Goal: Information Seeking & Learning: Learn about a topic

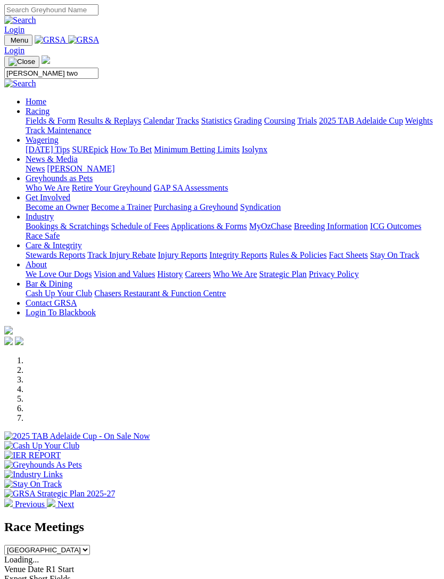
type input "Archer two"
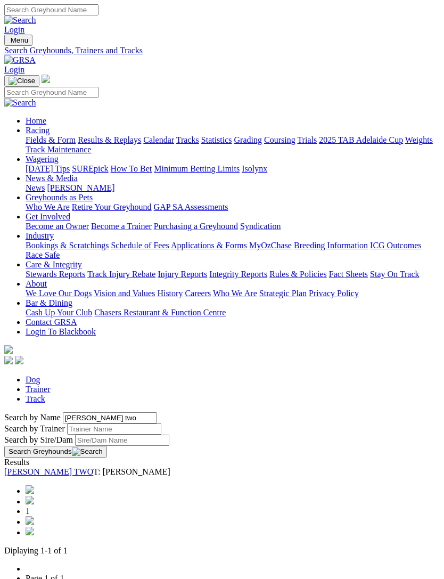
click at [50, 467] on link "[PERSON_NAME] TWO" at bounding box center [48, 471] width 89 height 9
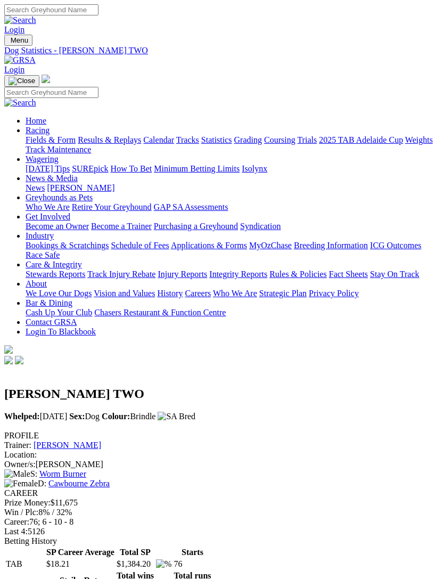
click at [9, 43] on img "Toggle navigation" at bounding box center [9, 43] width 0 height 0
click at [76, 144] on link "Fields & Form" at bounding box center [51, 139] width 50 height 9
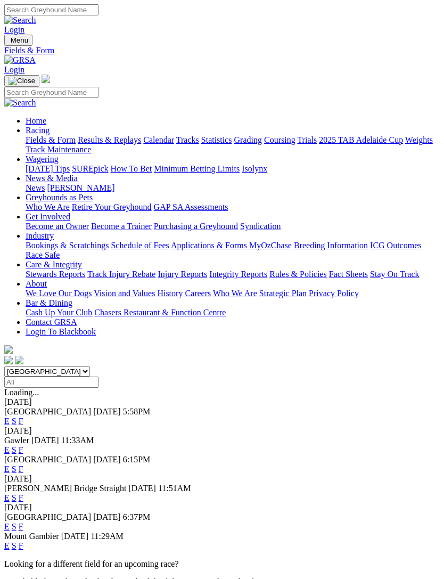
click at [23, 541] on link "F" at bounding box center [21, 545] width 5 height 9
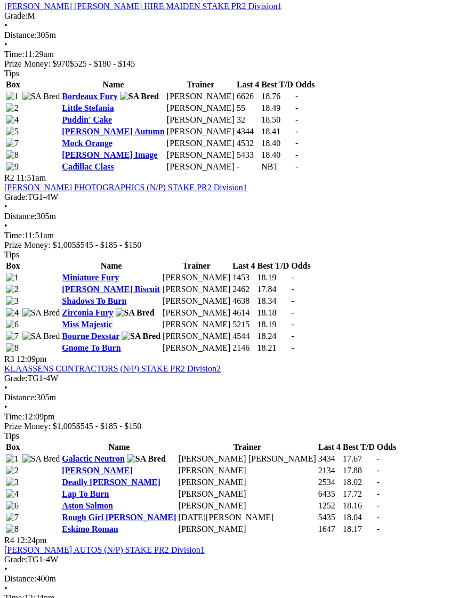
scroll to position [574, 0]
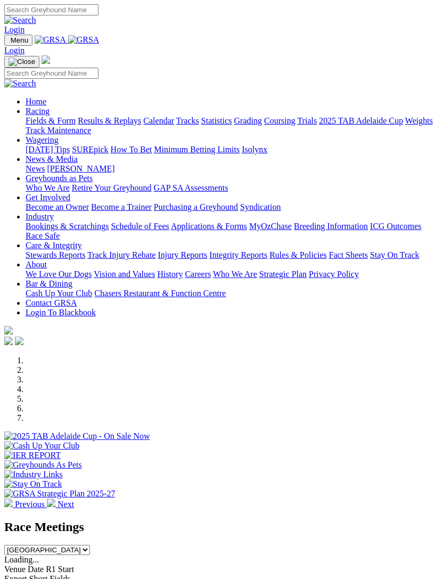
click at [9, 43] on img "Toggle navigation" at bounding box center [9, 43] width 0 height 0
click at [50, 111] on link "Racing" at bounding box center [38, 111] width 24 height 9
click at [76, 125] on link "Fields & Form" at bounding box center [51, 120] width 50 height 9
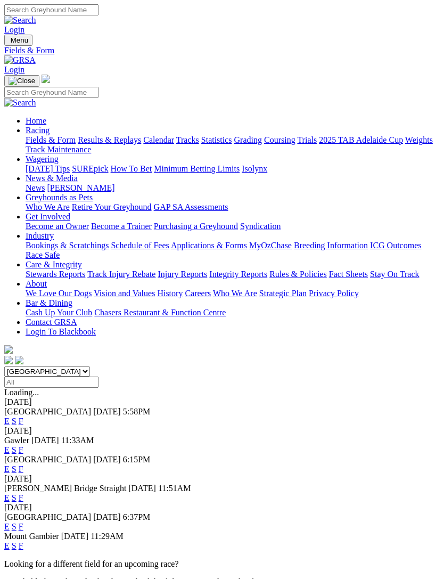
click at [9, 43] on img "Toggle navigation" at bounding box center [9, 43] width 0 height 0
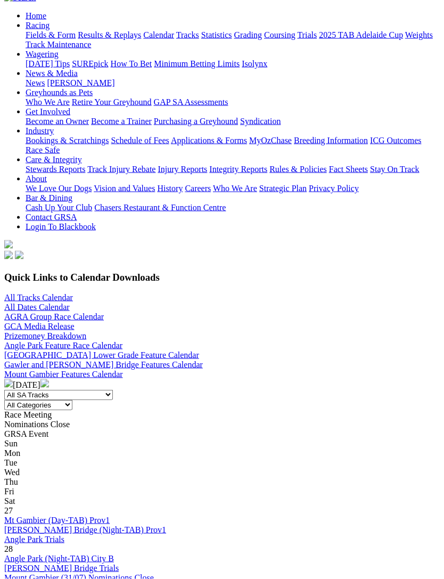
scroll to position [104, 0]
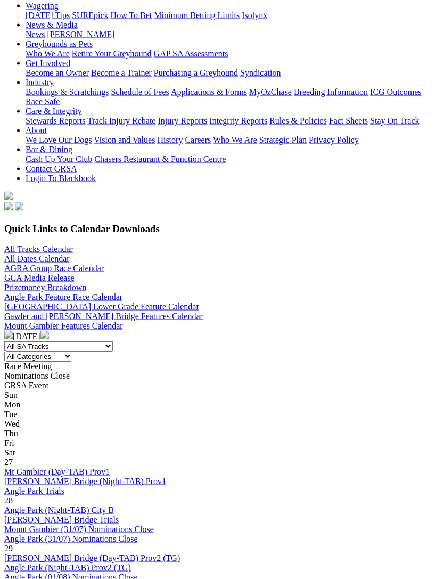
scroll to position [150, 0]
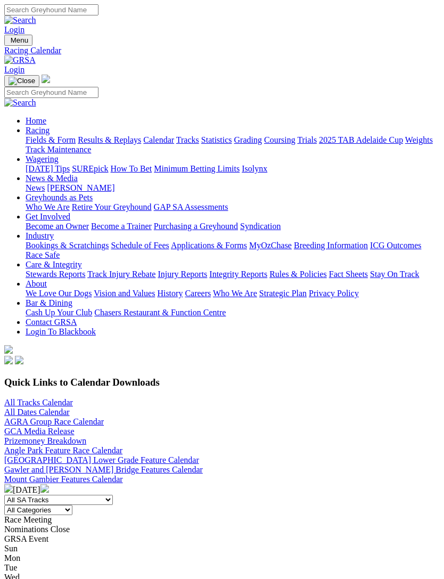
click at [9, 43] on img "Toggle navigation" at bounding box center [9, 43] width 0 height 0
click at [76, 142] on link "Fields & Form" at bounding box center [51, 139] width 50 height 9
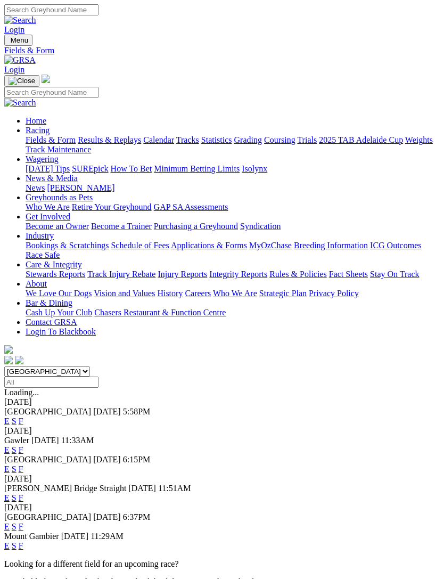
click at [23, 493] on link "F" at bounding box center [21, 497] width 5 height 9
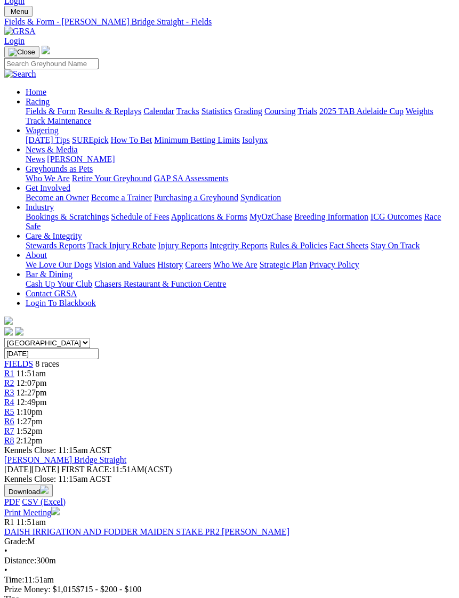
scroll to position [0, 7]
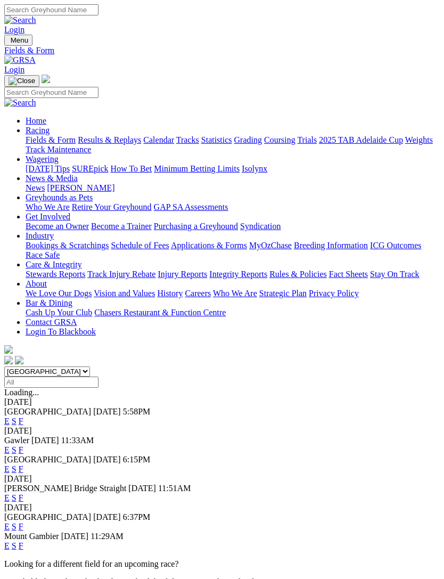
click at [23, 416] on link "F" at bounding box center [21, 420] width 5 height 9
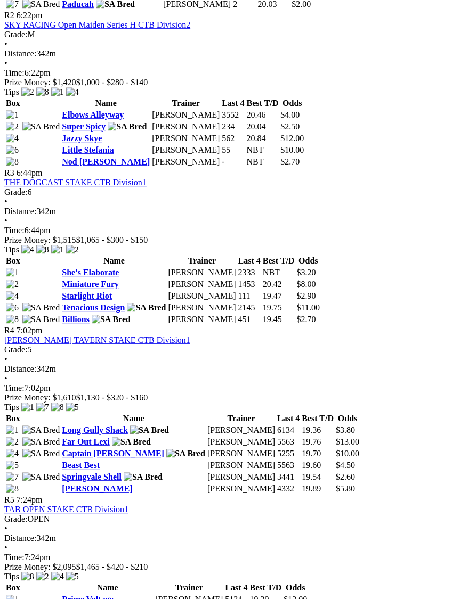
scroll to position [662, 7]
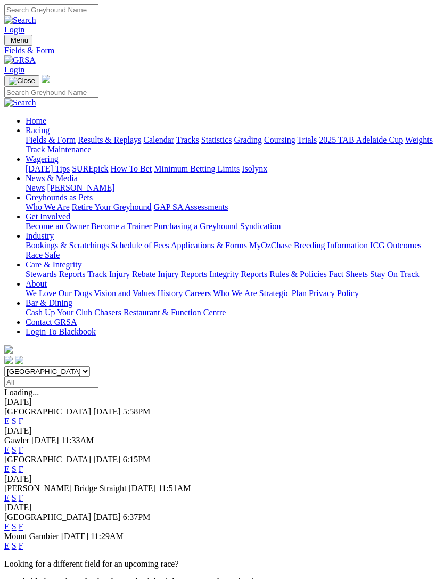
click at [23, 522] on link "F" at bounding box center [21, 526] width 5 height 9
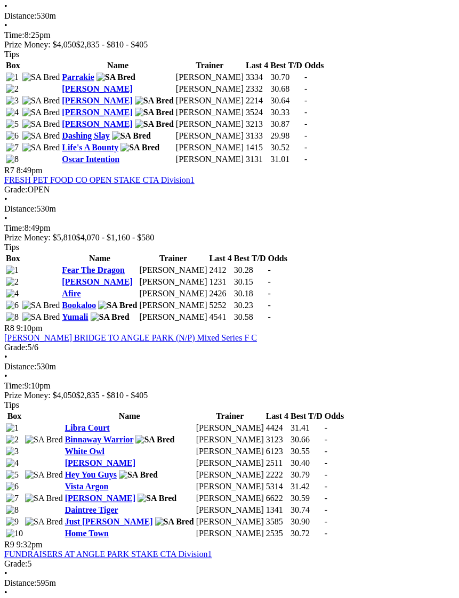
scroll to position [1543, 0]
